Goal: Task Accomplishment & Management: Complete application form

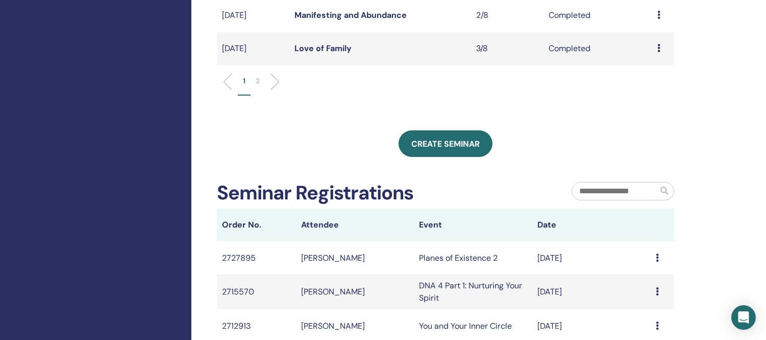
scroll to position [453, 0]
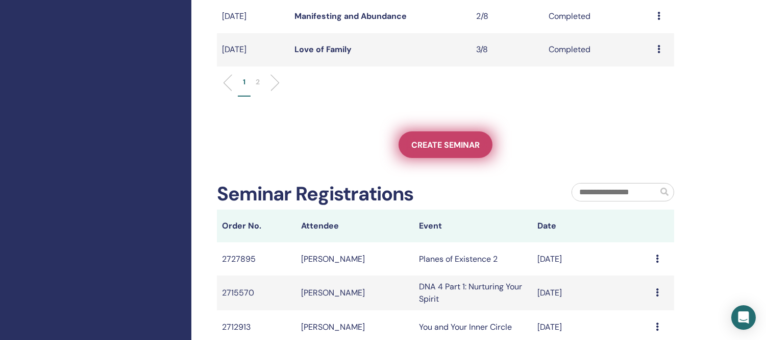
click at [444, 145] on span "Create seminar" at bounding box center [446, 144] width 68 height 11
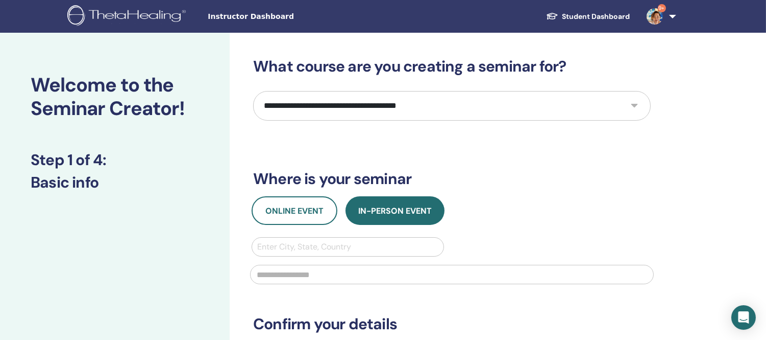
click at [524, 104] on select "**********" at bounding box center [452, 106] width 398 height 30
select select "*"
click at [253, 91] on select "**********" at bounding box center [452, 106] width 398 height 30
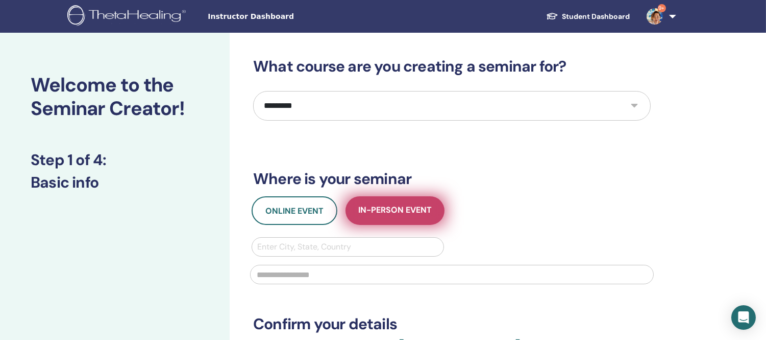
click at [387, 211] on span "In-Person Event" at bounding box center [395, 210] width 74 height 13
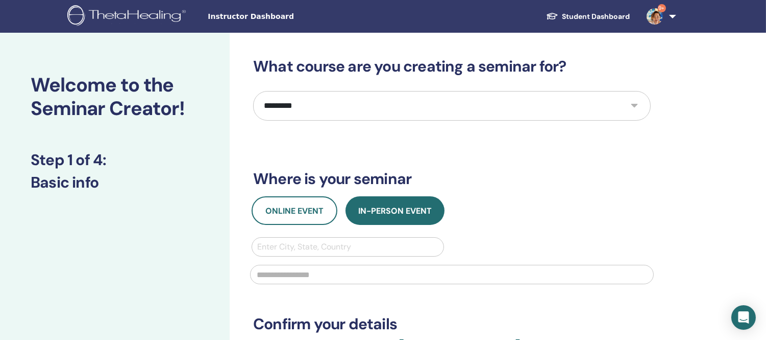
click at [308, 244] on div at bounding box center [347, 246] width 181 height 14
type input "*****"
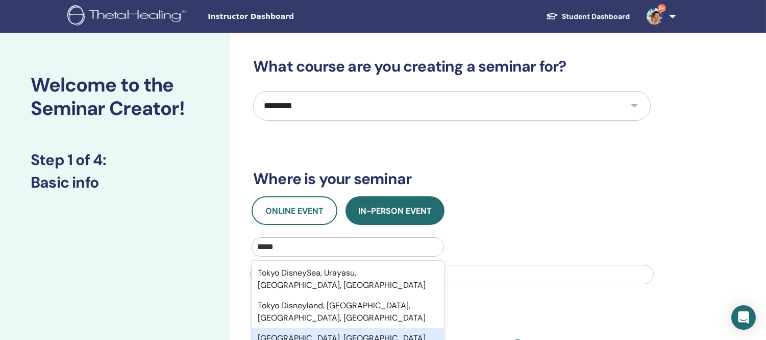
click at [284, 328] on div "Tokyo, JPN" at bounding box center [348, 338] width 193 height 20
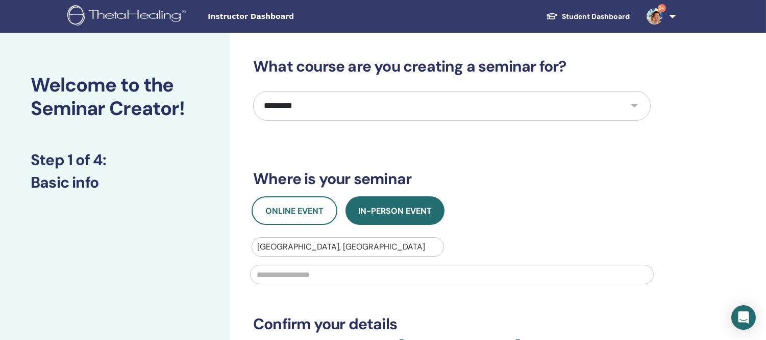
click at [287, 272] on input "text" at bounding box center [452, 273] width 404 height 19
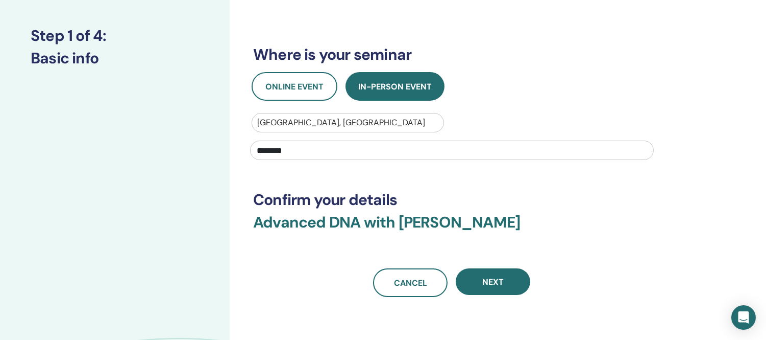
scroll to position [170, 0]
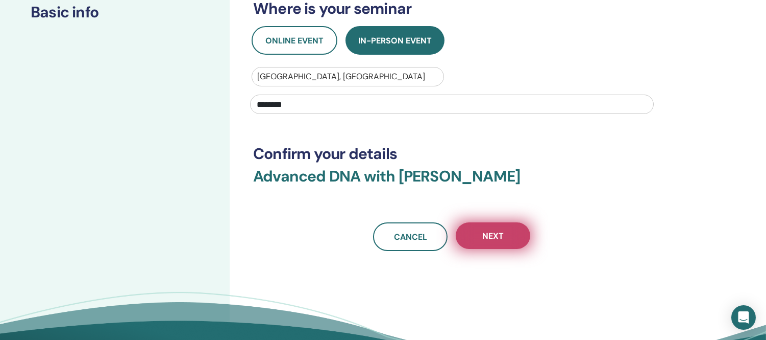
type input "********"
click at [497, 231] on span "Next" at bounding box center [493, 235] width 21 height 11
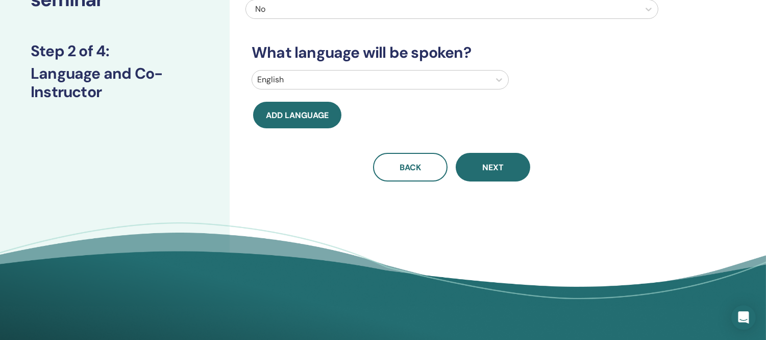
scroll to position [0, 0]
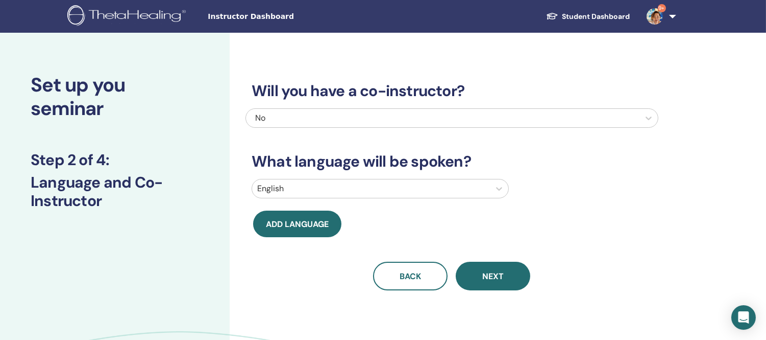
click at [439, 190] on div at bounding box center [371, 188] width 228 height 14
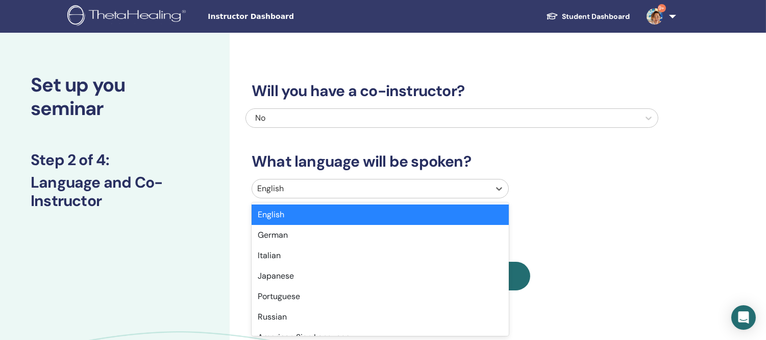
scroll to position [19, 0]
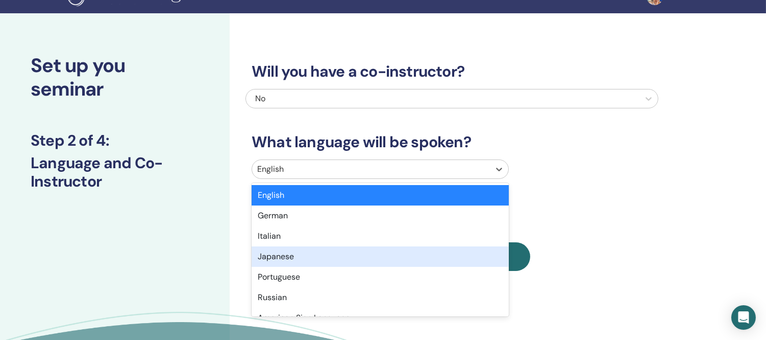
click at [273, 259] on div "Japanese" at bounding box center [380, 256] width 257 height 20
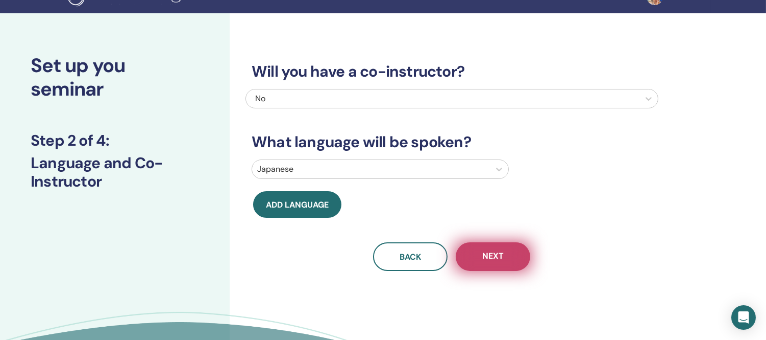
click at [498, 256] on span "Next" at bounding box center [493, 256] width 21 height 13
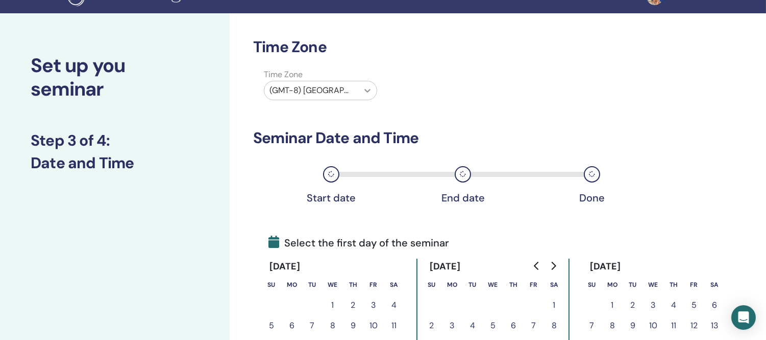
click at [364, 90] on icon at bounding box center [368, 90] width 10 height 10
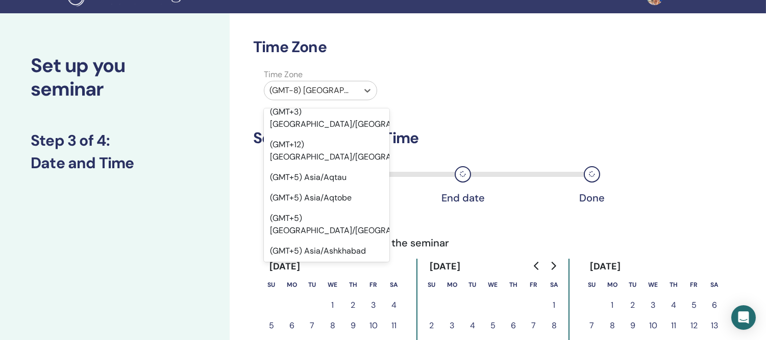
scroll to position [8771, 0]
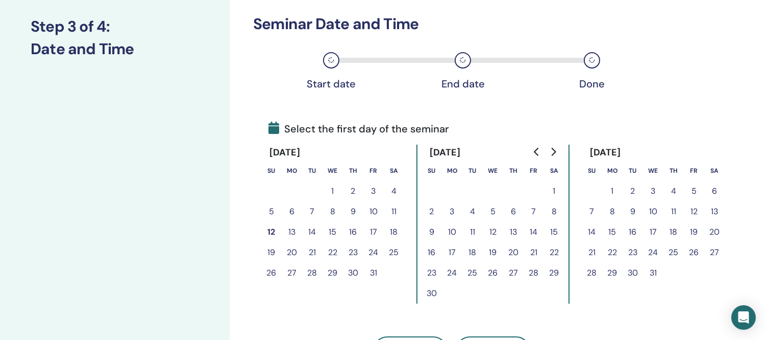
scroll to position [190, 0]
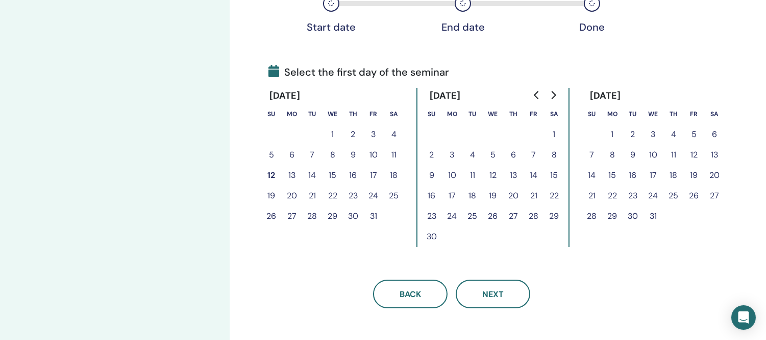
click at [612, 193] on button "22" at bounding box center [613, 195] width 20 height 20
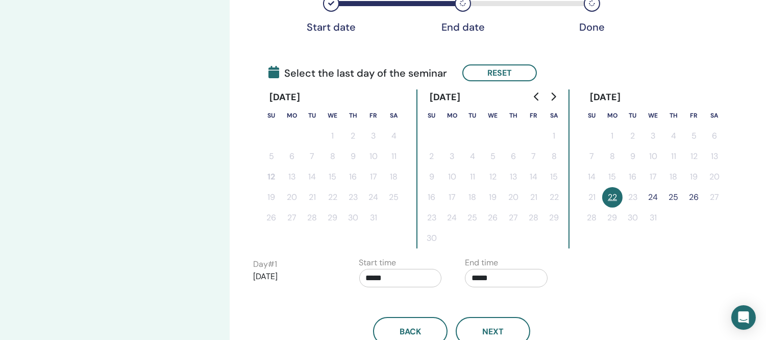
click at [654, 193] on button "24" at bounding box center [653, 197] width 20 height 20
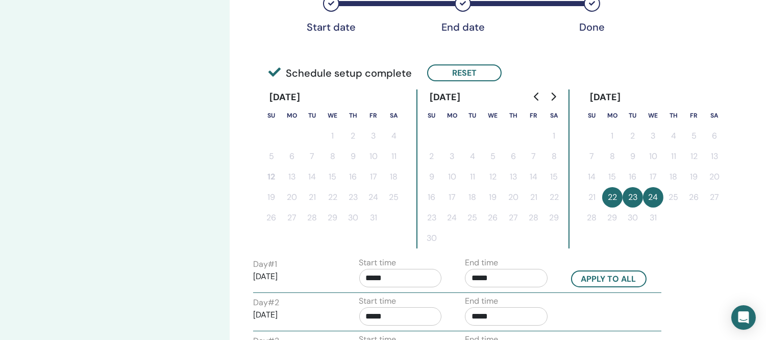
click at [519, 280] on input "*****" at bounding box center [506, 278] width 83 height 18
click at [518, 213] on span "▲" at bounding box center [517, 213] width 20 height 20
type input "*****"
click at [613, 273] on button "Apply to all" at bounding box center [609, 278] width 76 height 17
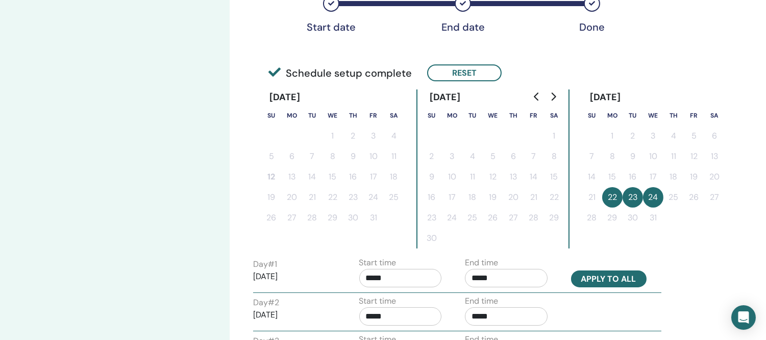
type input "*****"
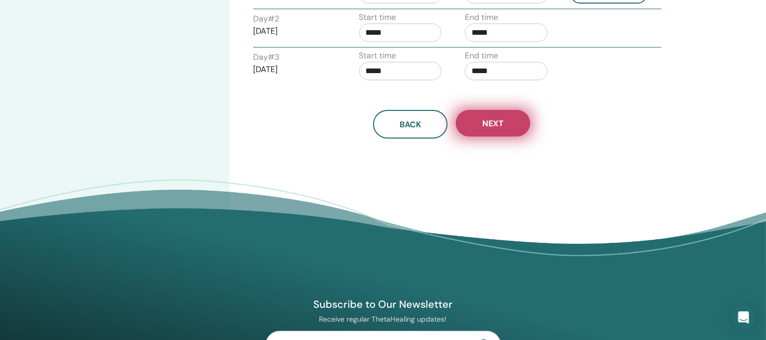
click at [483, 124] on span "Next" at bounding box center [493, 123] width 21 height 11
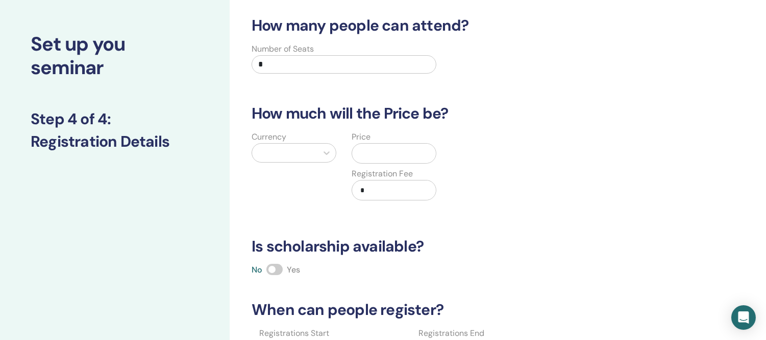
scroll to position [0, 0]
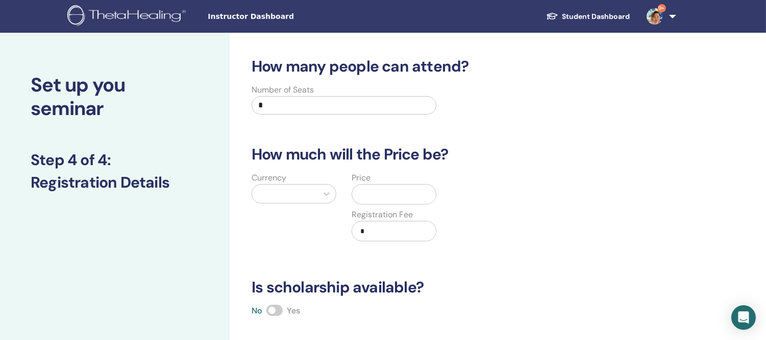
click at [286, 108] on input "*" at bounding box center [344, 105] width 185 height 18
type input "*"
click at [322, 193] on icon at bounding box center [327, 193] width 10 height 10
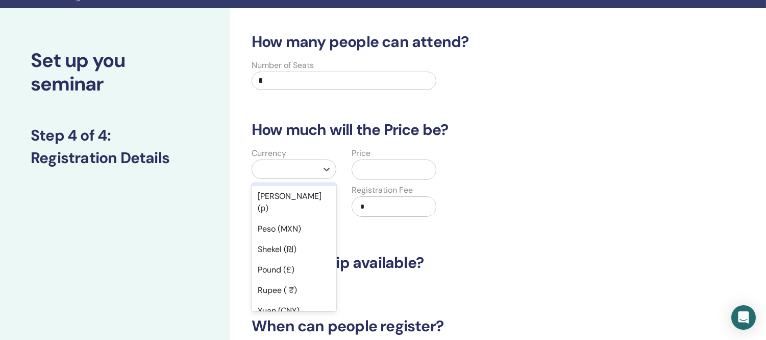
scroll to position [57, 0]
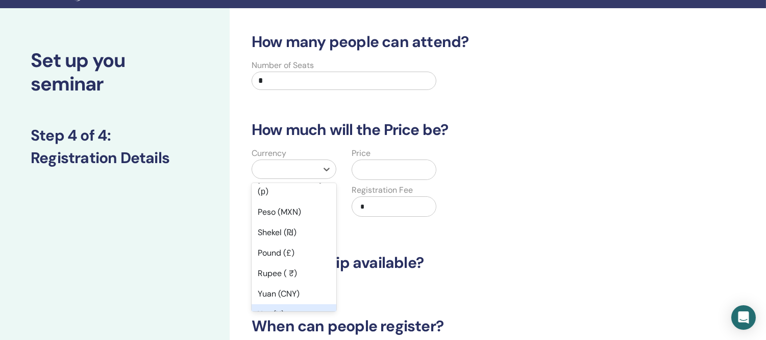
click at [264, 304] on div "Yen (¥)" at bounding box center [294, 314] width 85 height 20
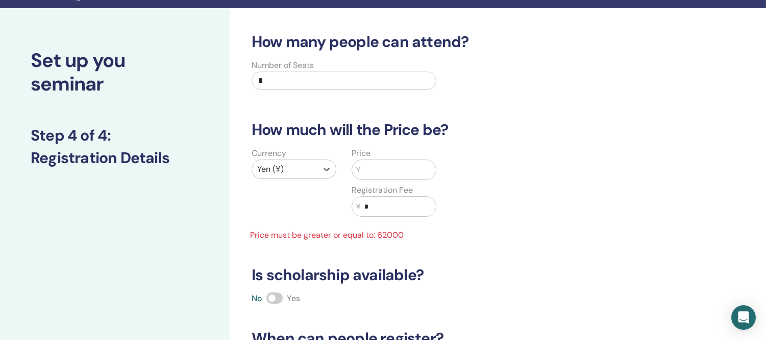
click at [368, 172] on input "text" at bounding box center [398, 169] width 76 height 19
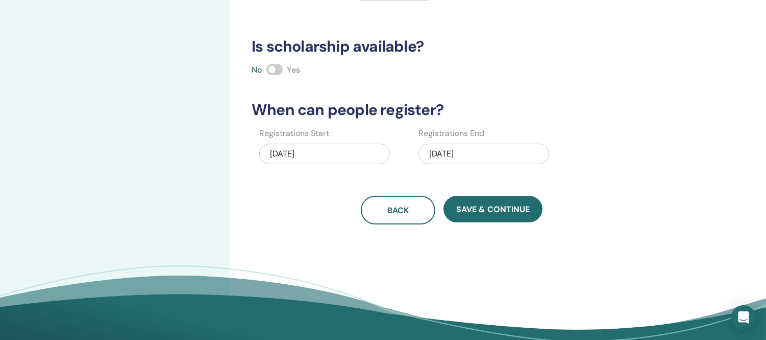
scroll to position [252, 0]
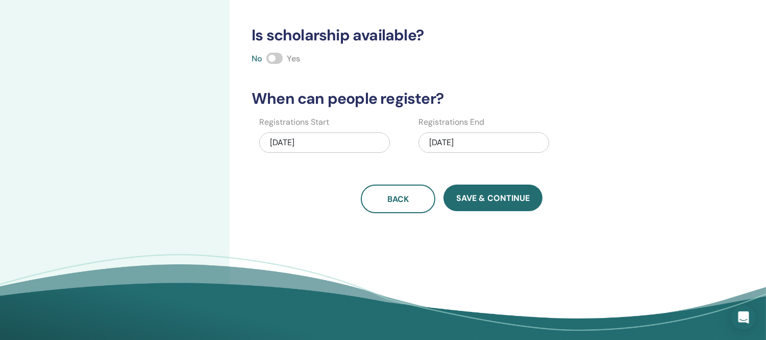
type input "*****"
click at [486, 142] on div "12/24/2025" at bounding box center [484, 142] width 131 height 20
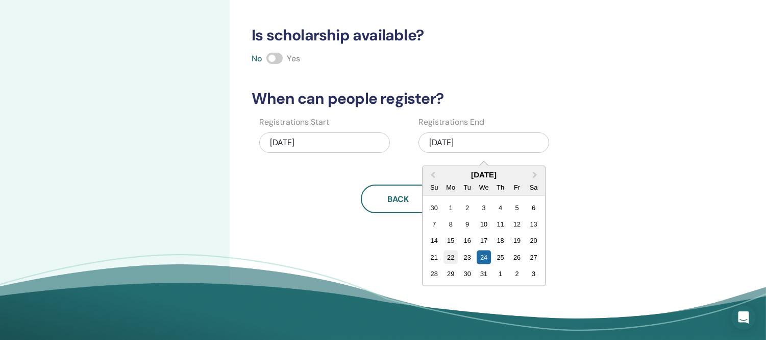
click at [448, 252] on div "22" at bounding box center [451, 257] width 14 height 14
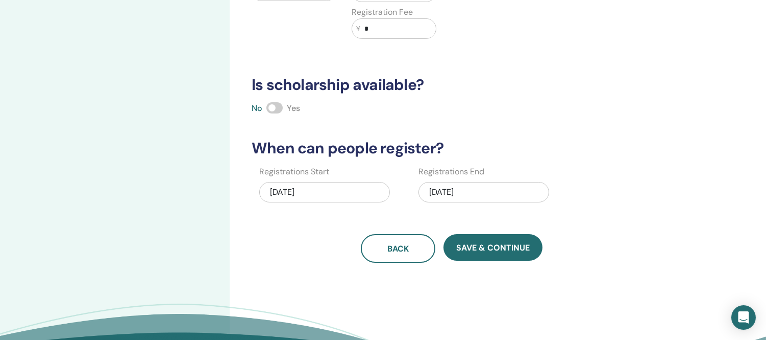
scroll to position [308, 0]
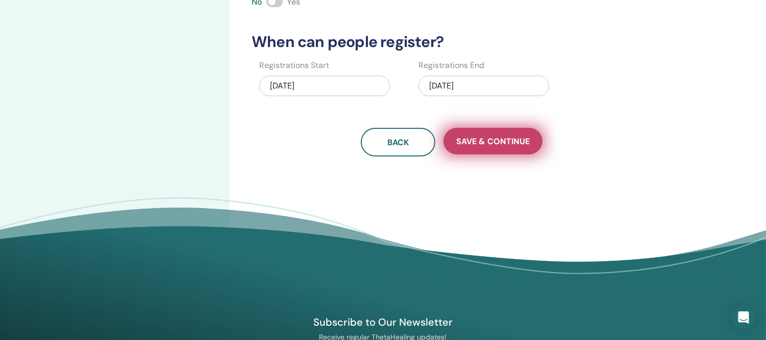
click at [490, 141] on span "Save & Continue" at bounding box center [493, 141] width 74 height 11
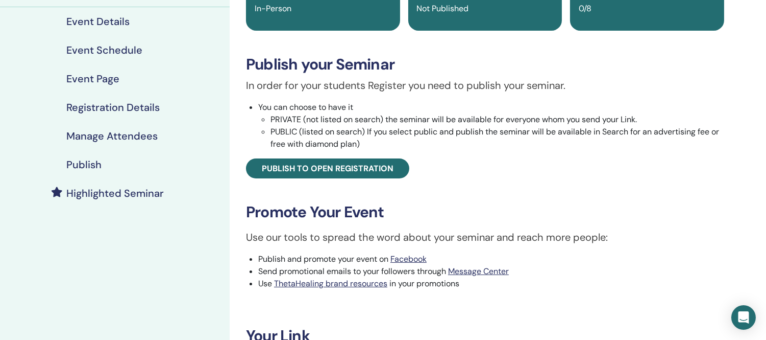
scroll to position [113, 0]
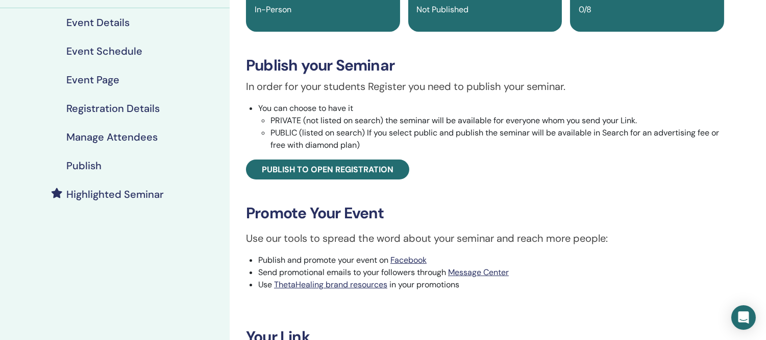
click at [92, 165] on h4 "Publish" at bounding box center [83, 165] width 35 height 12
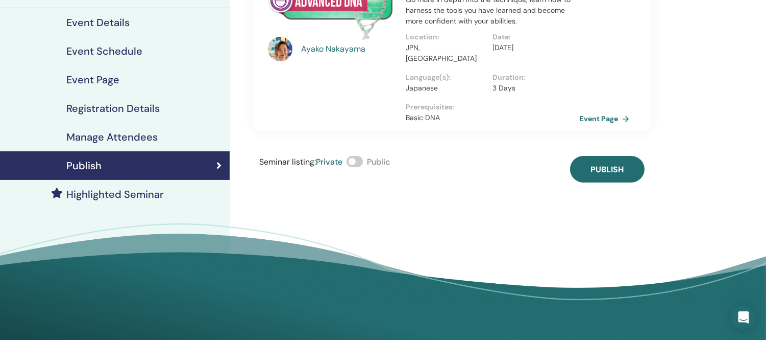
click at [360, 156] on span at bounding box center [355, 161] width 16 height 11
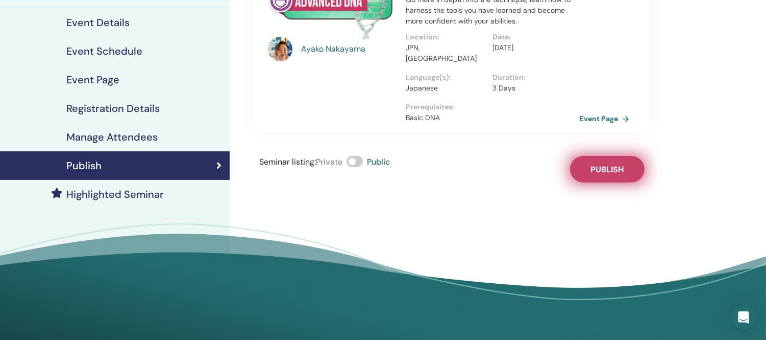
click at [621, 164] on span "Publish" at bounding box center [607, 169] width 33 height 11
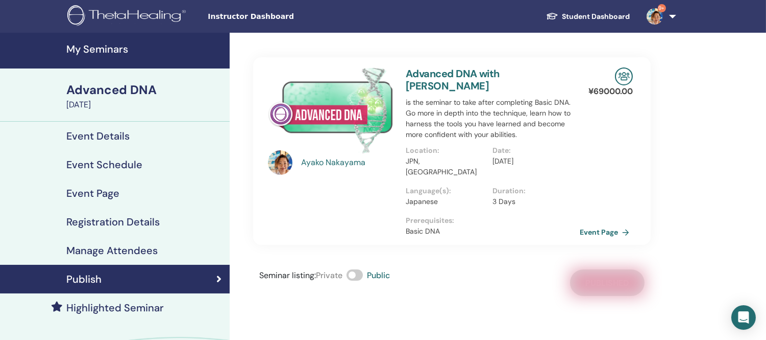
click at [123, 47] on h4 "My Seminars" at bounding box center [144, 49] width 157 height 12
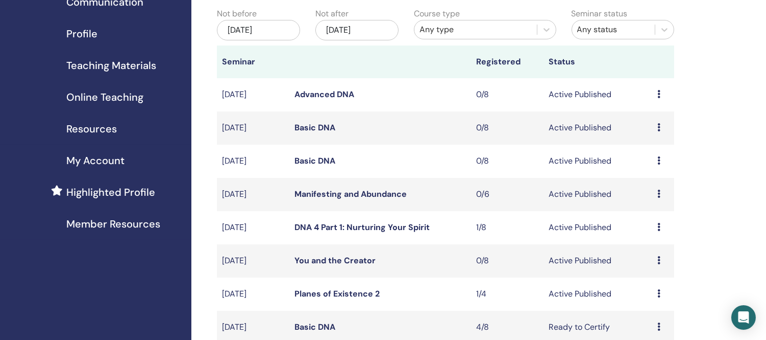
scroll to position [113, 0]
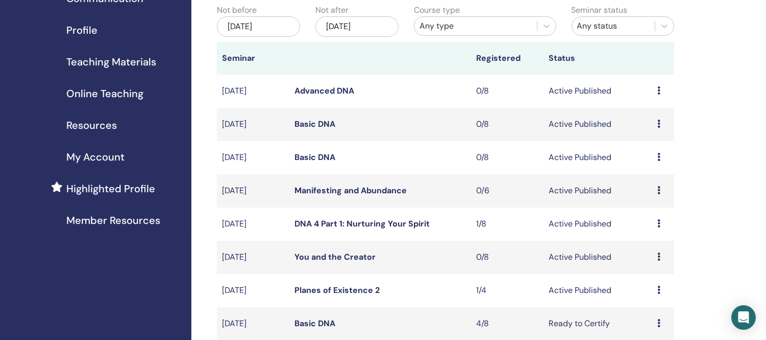
click at [339, 91] on link "Advanced DNA" at bounding box center [325, 90] width 60 height 11
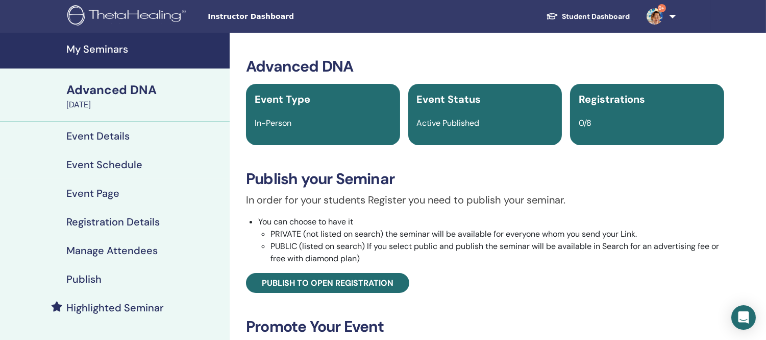
click at [116, 128] on link "Event Details" at bounding box center [115, 136] width 230 height 29
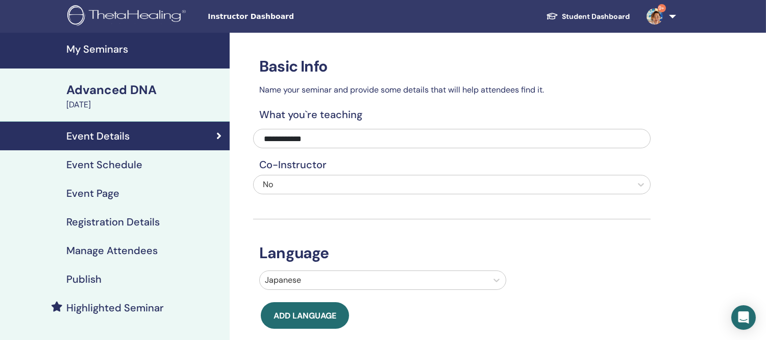
click at [84, 161] on h4 "Event Schedule" at bounding box center [104, 164] width 76 height 12
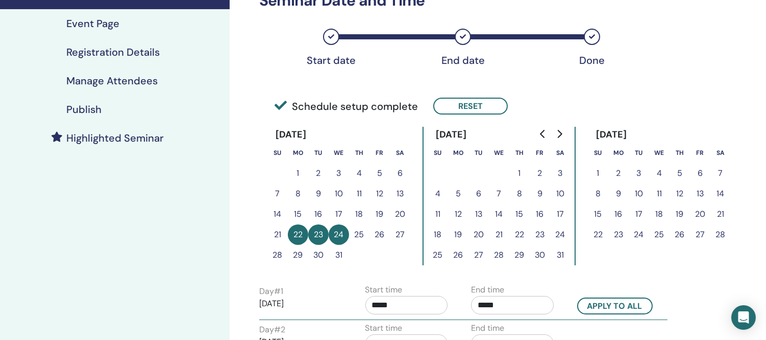
scroll to position [113, 0]
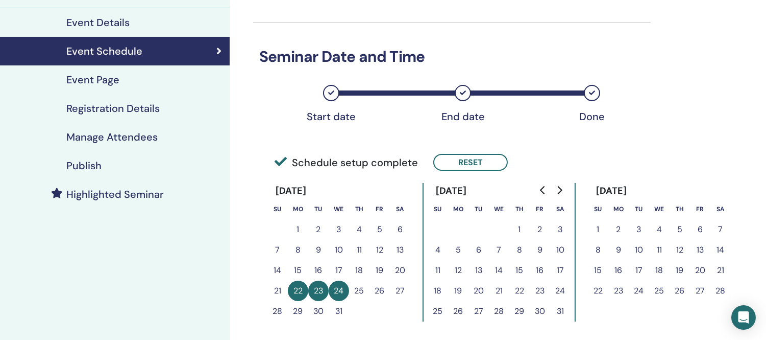
click at [83, 80] on h4 "Event Page" at bounding box center [92, 80] width 53 height 12
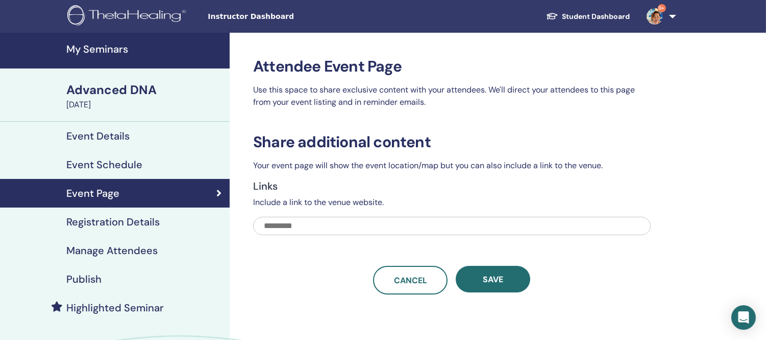
click at [113, 88] on div "Advanced DNA" at bounding box center [144, 89] width 157 height 17
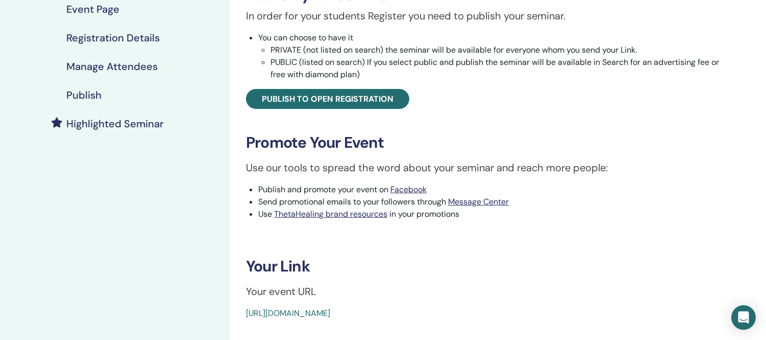
scroll to position [227, 0]
